Goal: Task Accomplishment & Management: Use online tool/utility

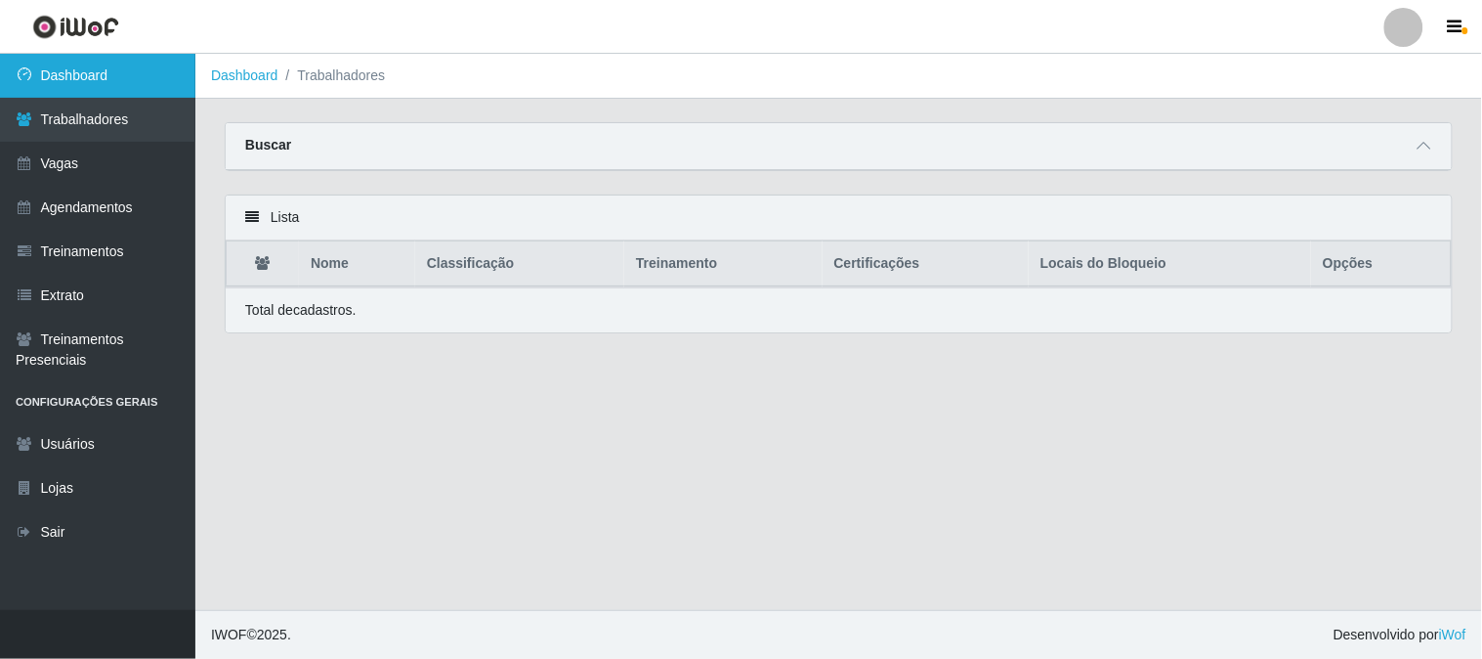
click at [169, 80] on link "Dashboard" at bounding box center [97, 76] width 195 height 44
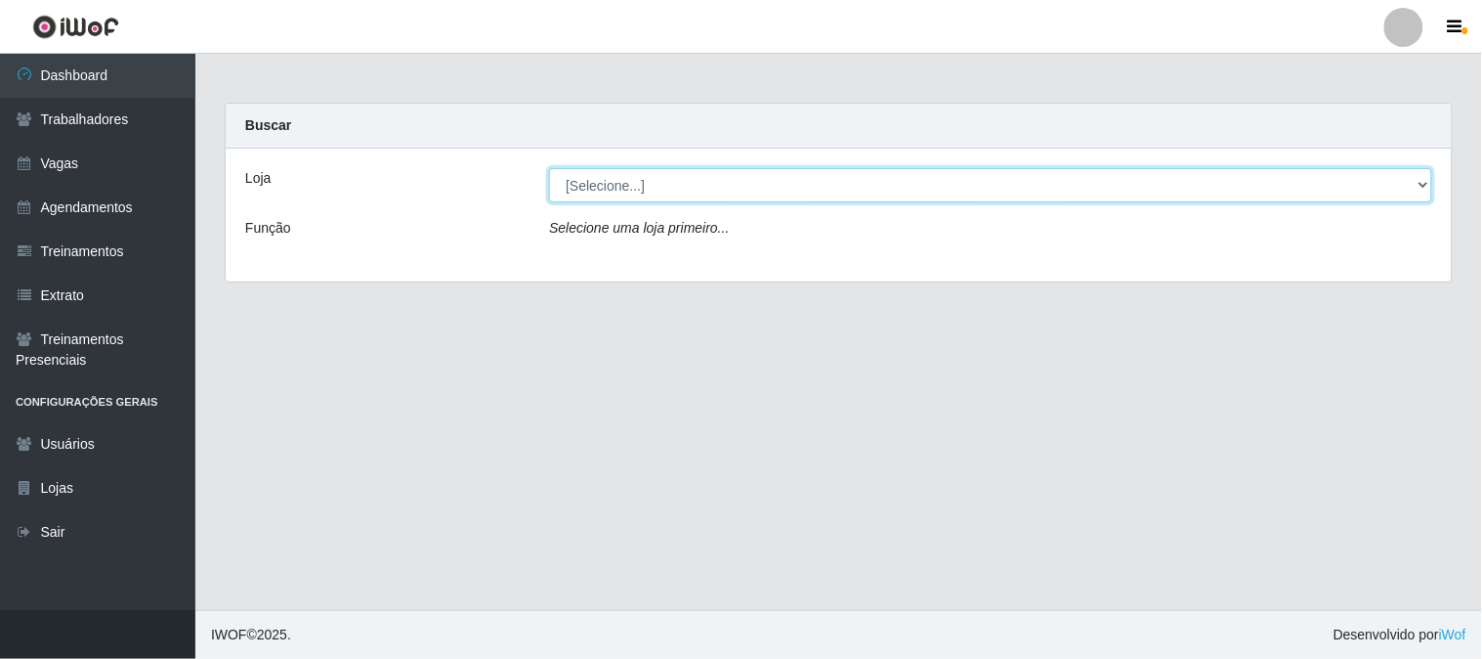
click at [586, 192] on select "[Selecione...] Sapore D'[GEOGRAPHIC_DATA]" at bounding box center [990, 185] width 883 height 34
select select "266"
click at [549, 168] on select "[Selecione...] Sapore D'[GEOGRAPHIC_DATA]" at bounding box center [990, 185] width 883 height 34
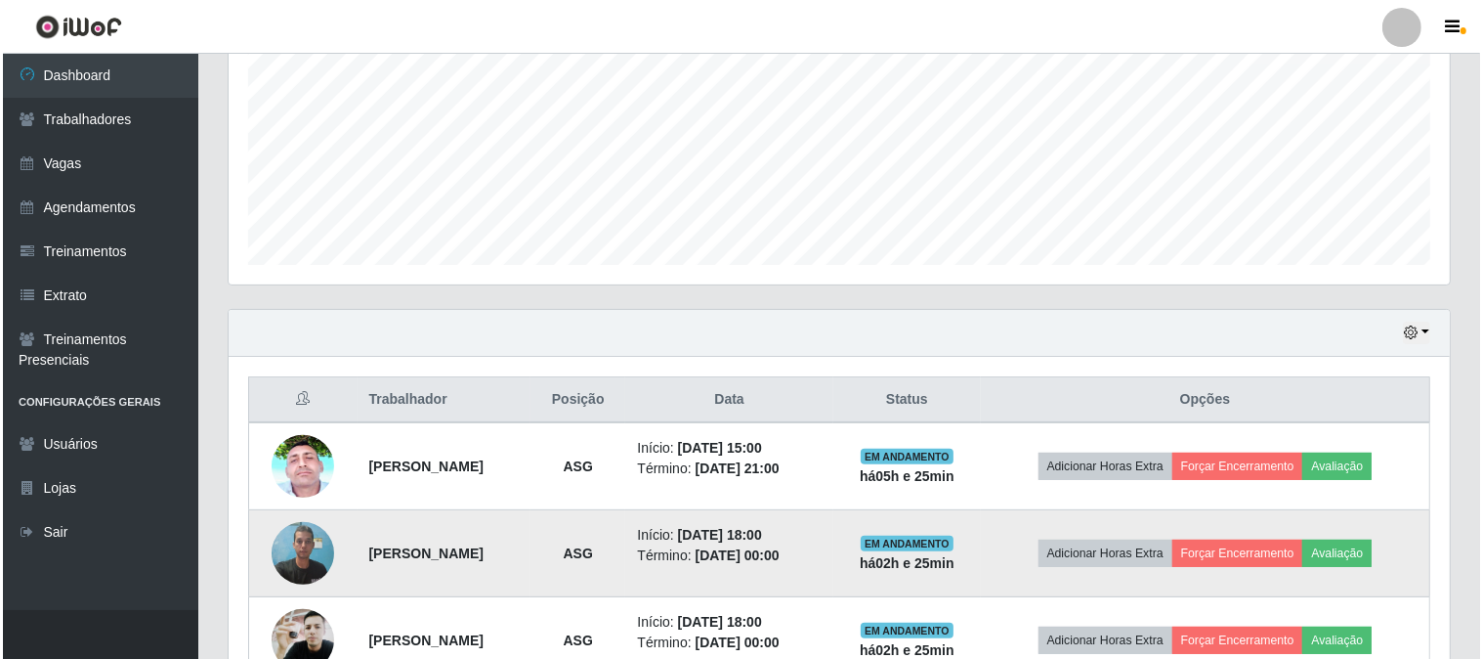
scroll to position [542, 0]
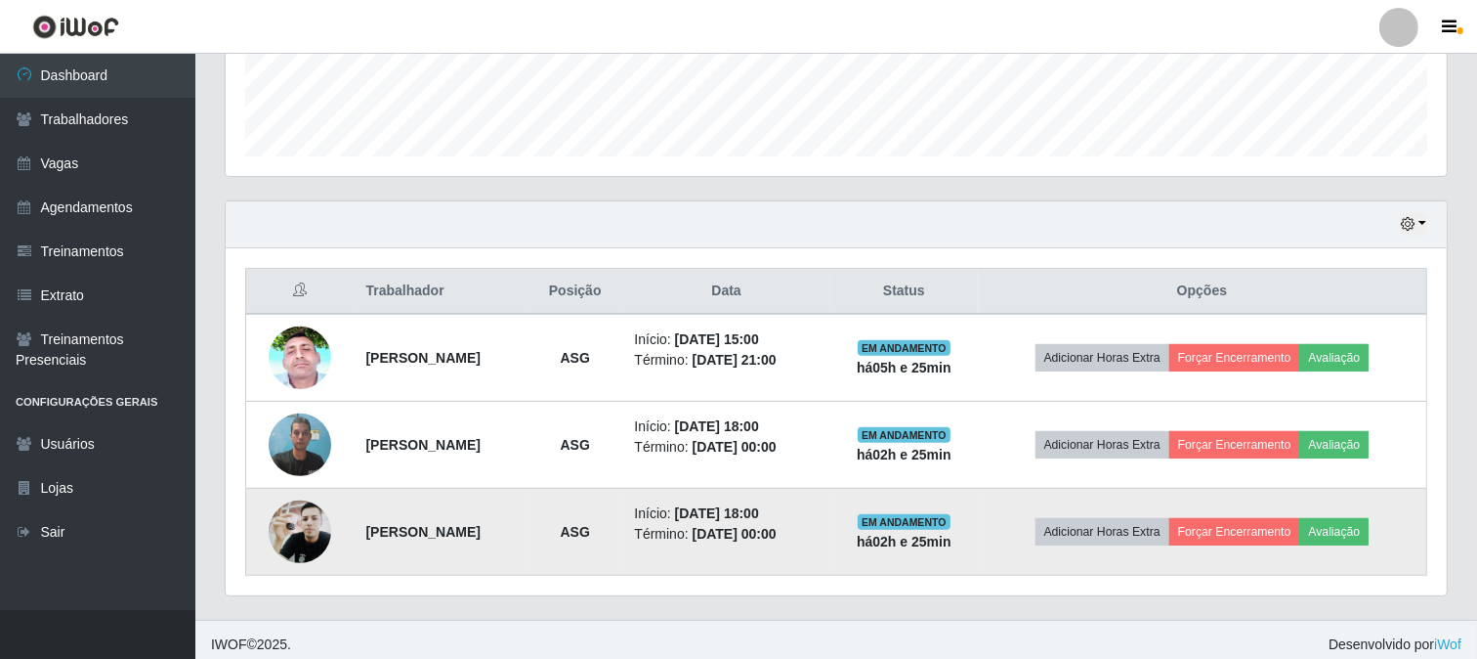
click at [294, 515] on img at bounding box center [300, 531] width 63 height 83
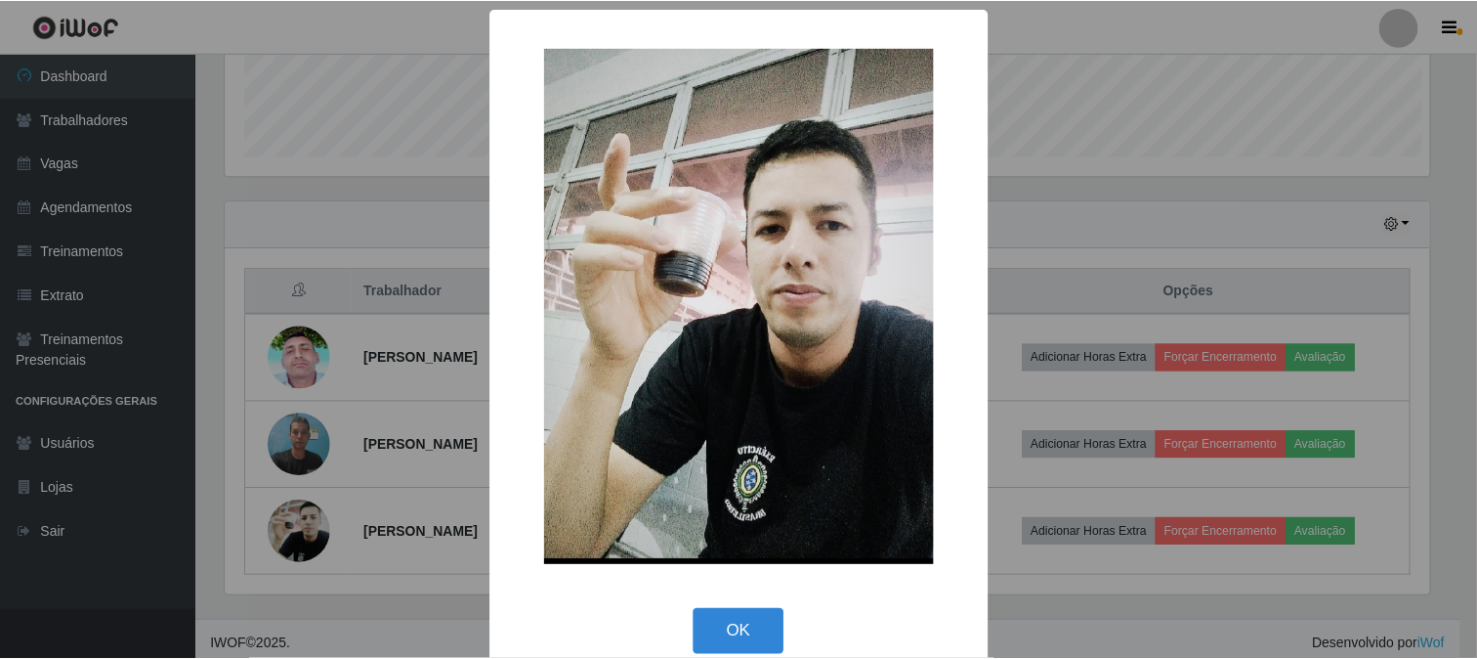
scroll to position [405, 1209]
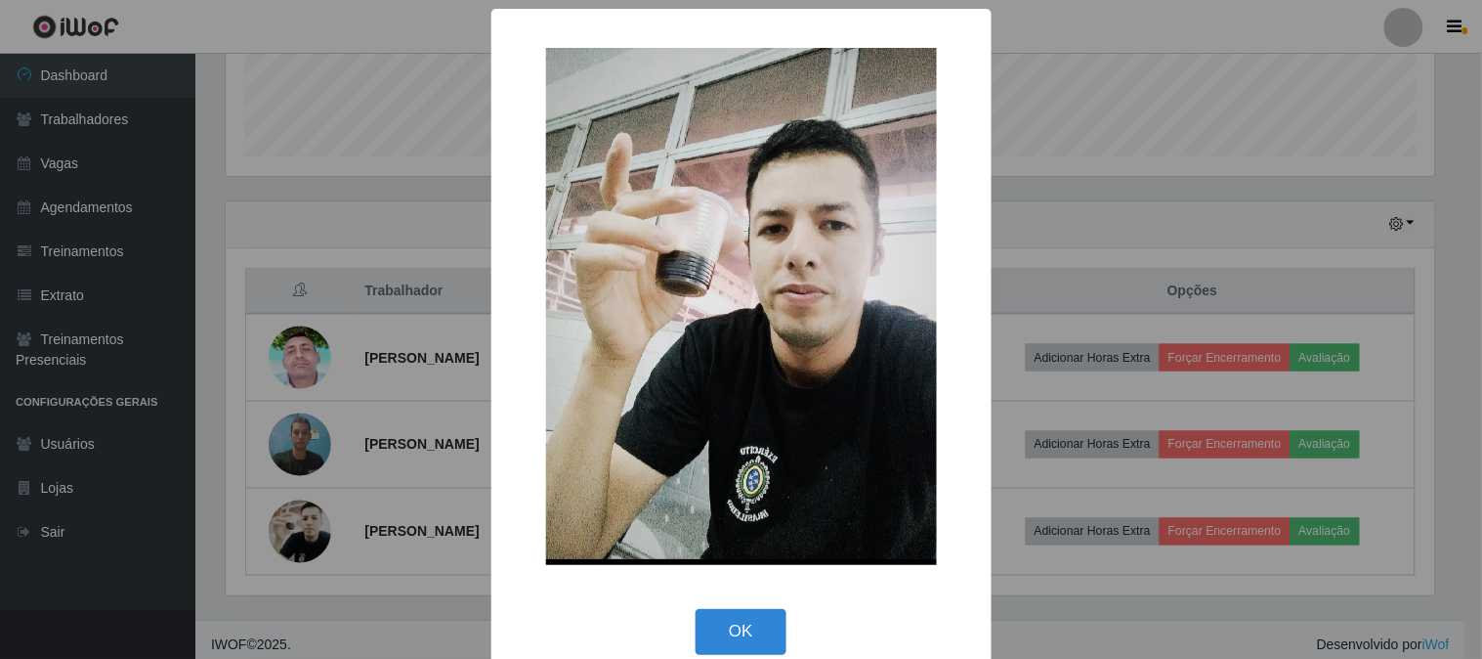
click at [434, 450] on div "× OK Cancel" at bounding box center [741, 329] width 1482 height 659
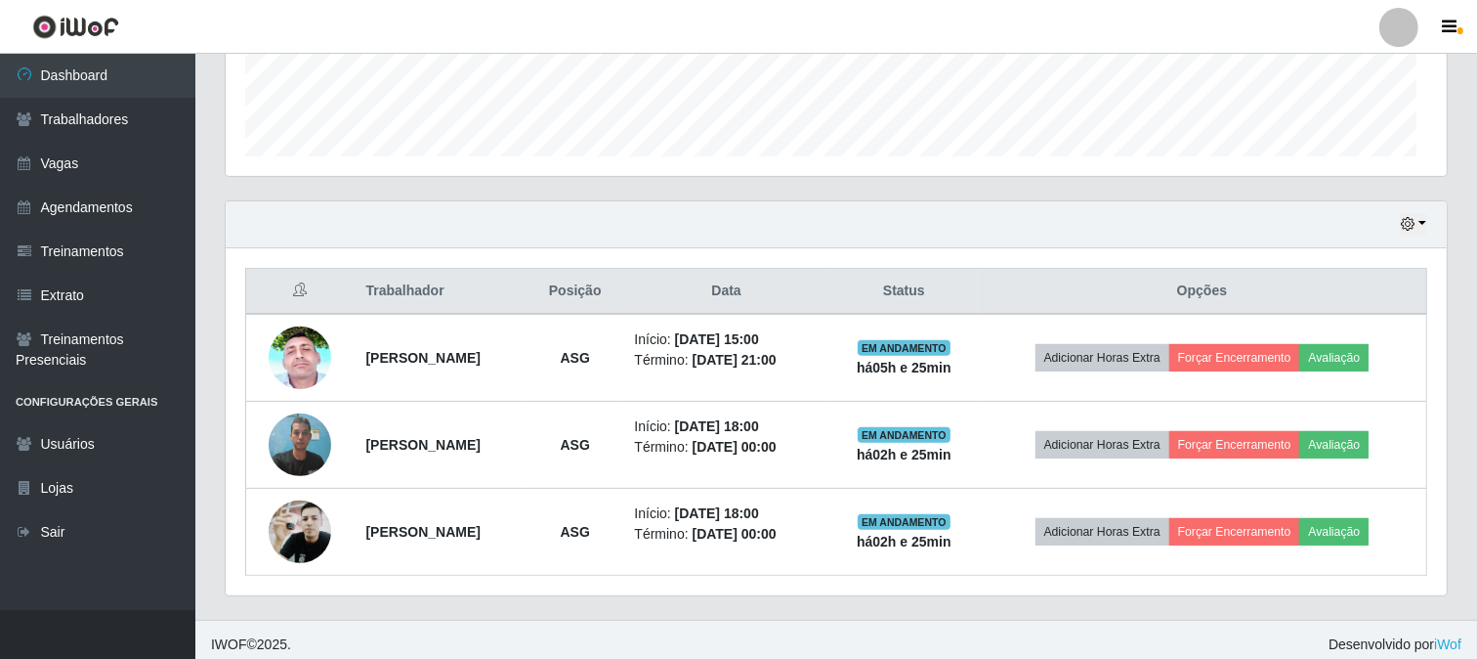
scroll to position [405, 1221]
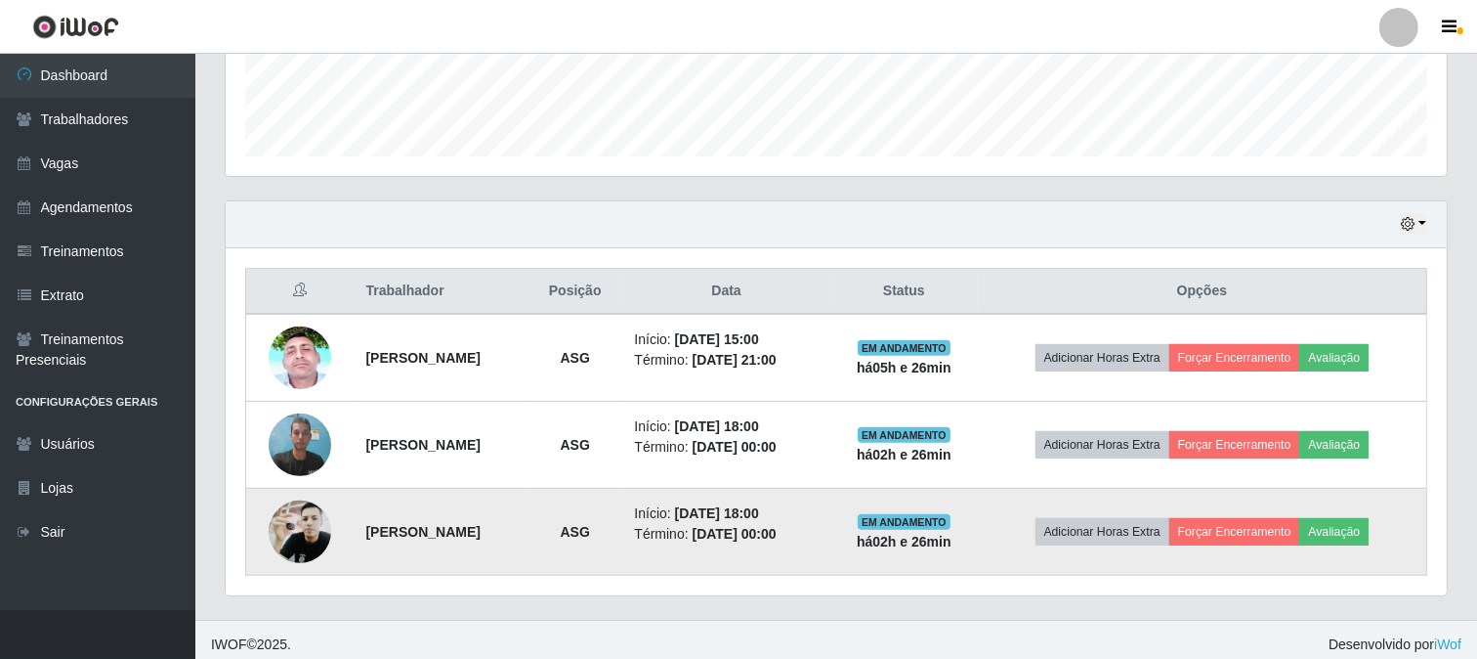
click at [293, 539] on img at bounding box center [300, 531] width 63 height 83
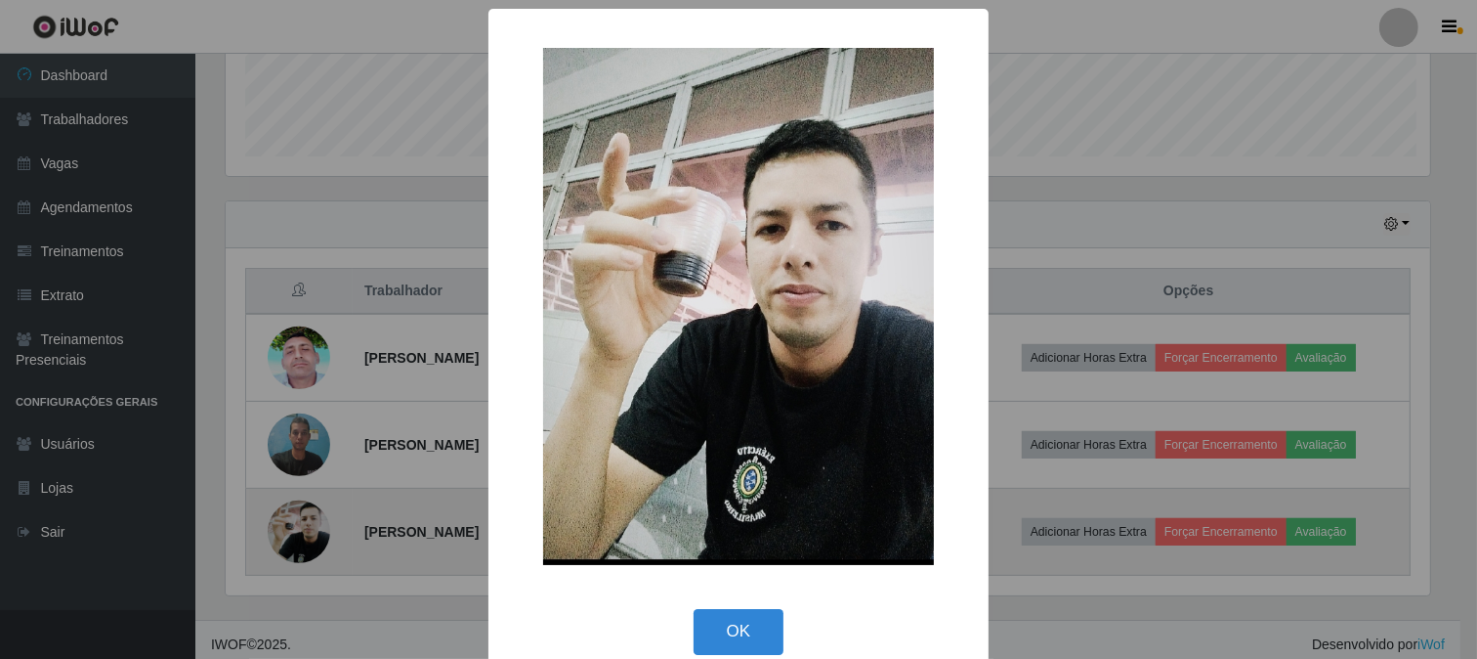
scroll to position [405, 1209]
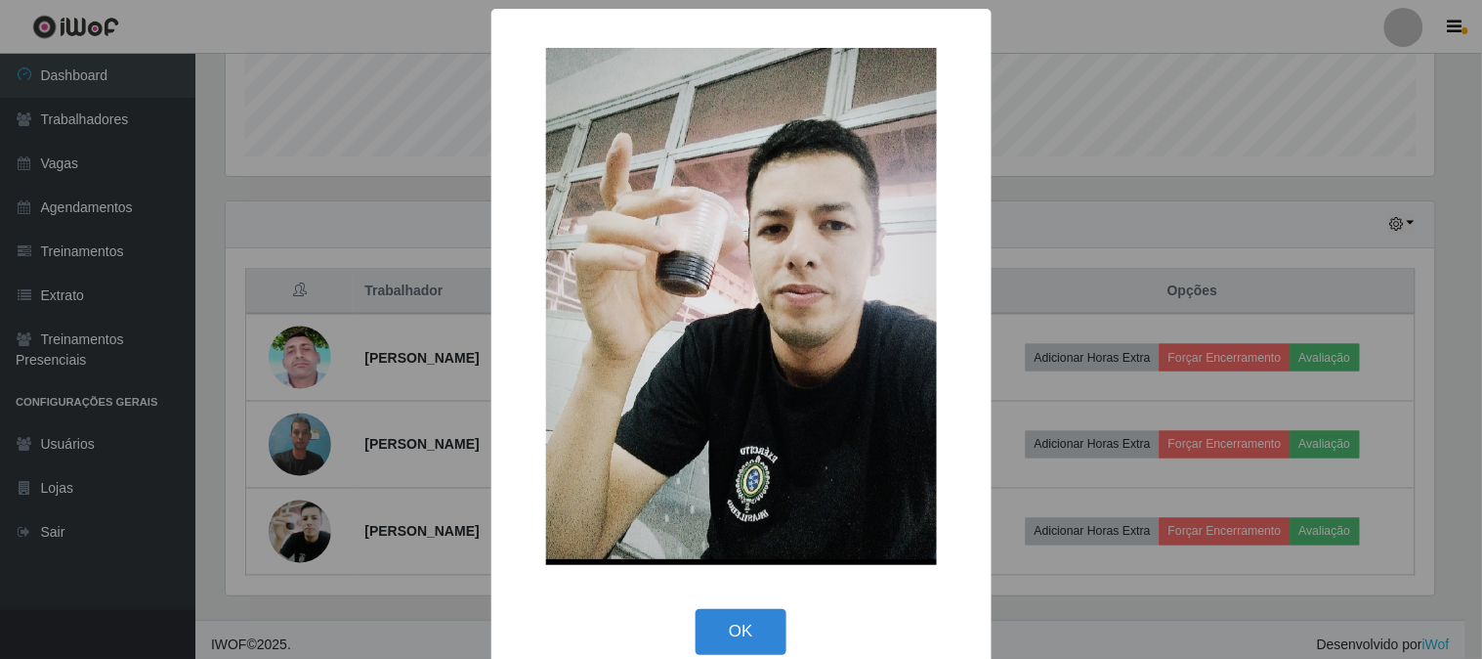
click at [1167, 333] on div "× OK Cancel" at bounding box center [741, 329] width 1482 height 659
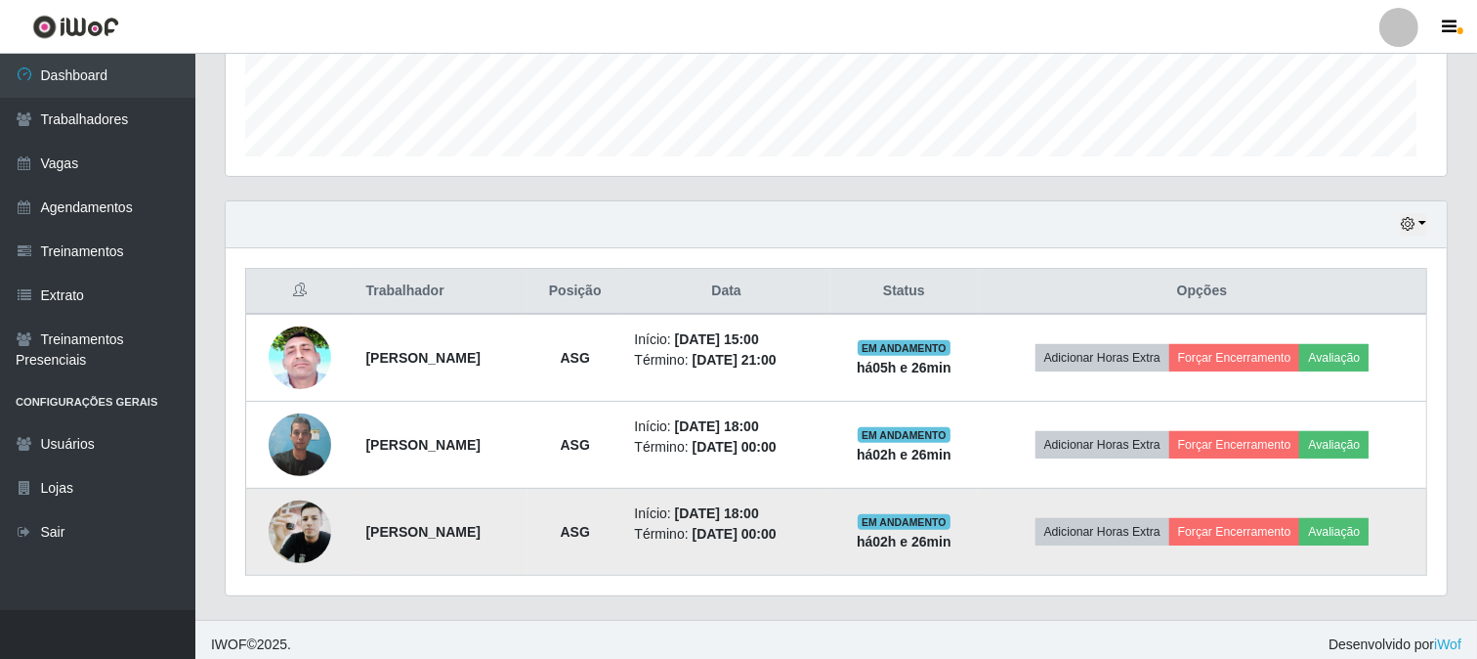
scroll to position [405, 1221]
